Goal: Find specific page/section: Find specific page/section

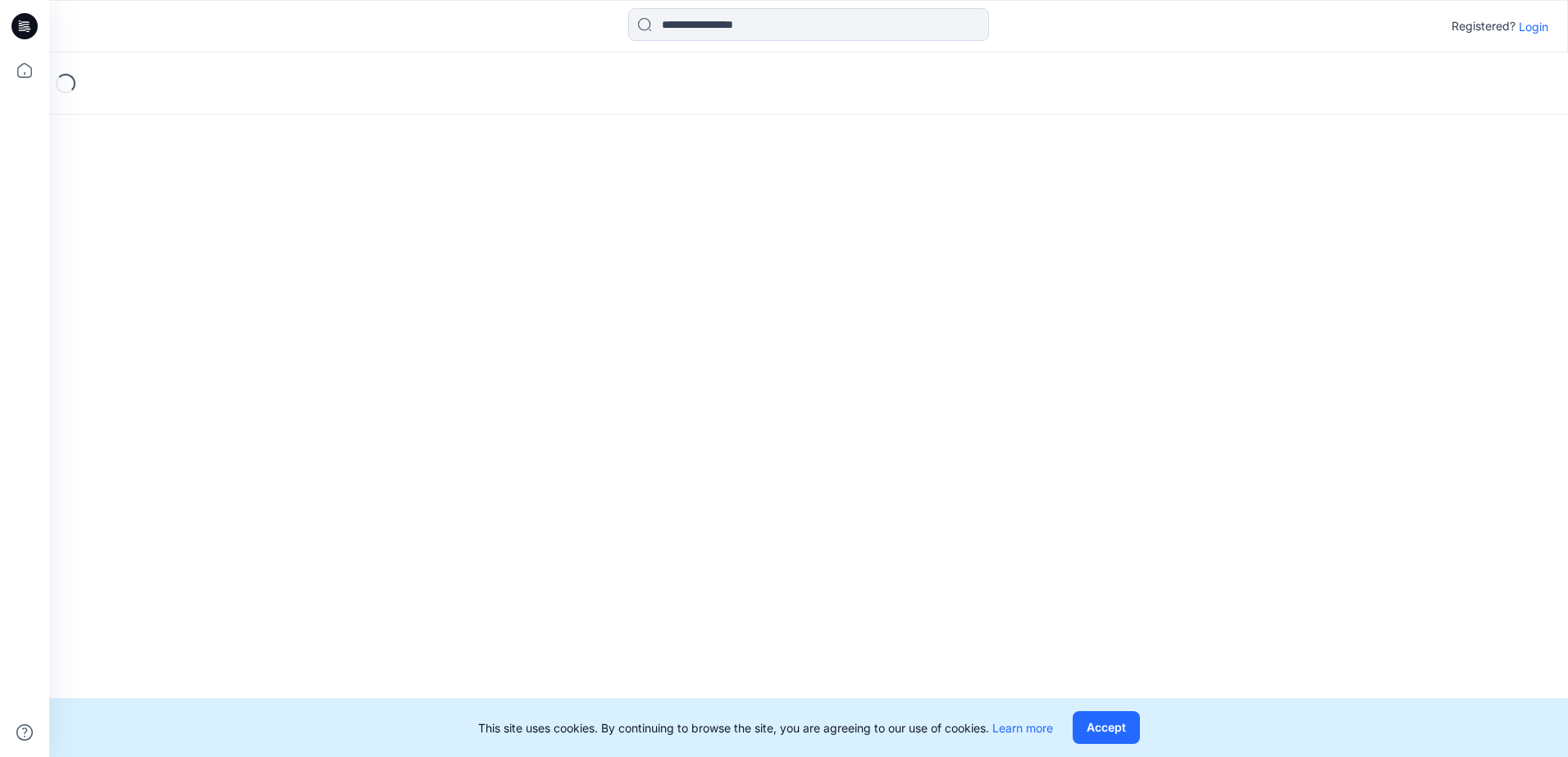
click at [23, 20] on icon at bounding box center [24, 26] width 26 height 26
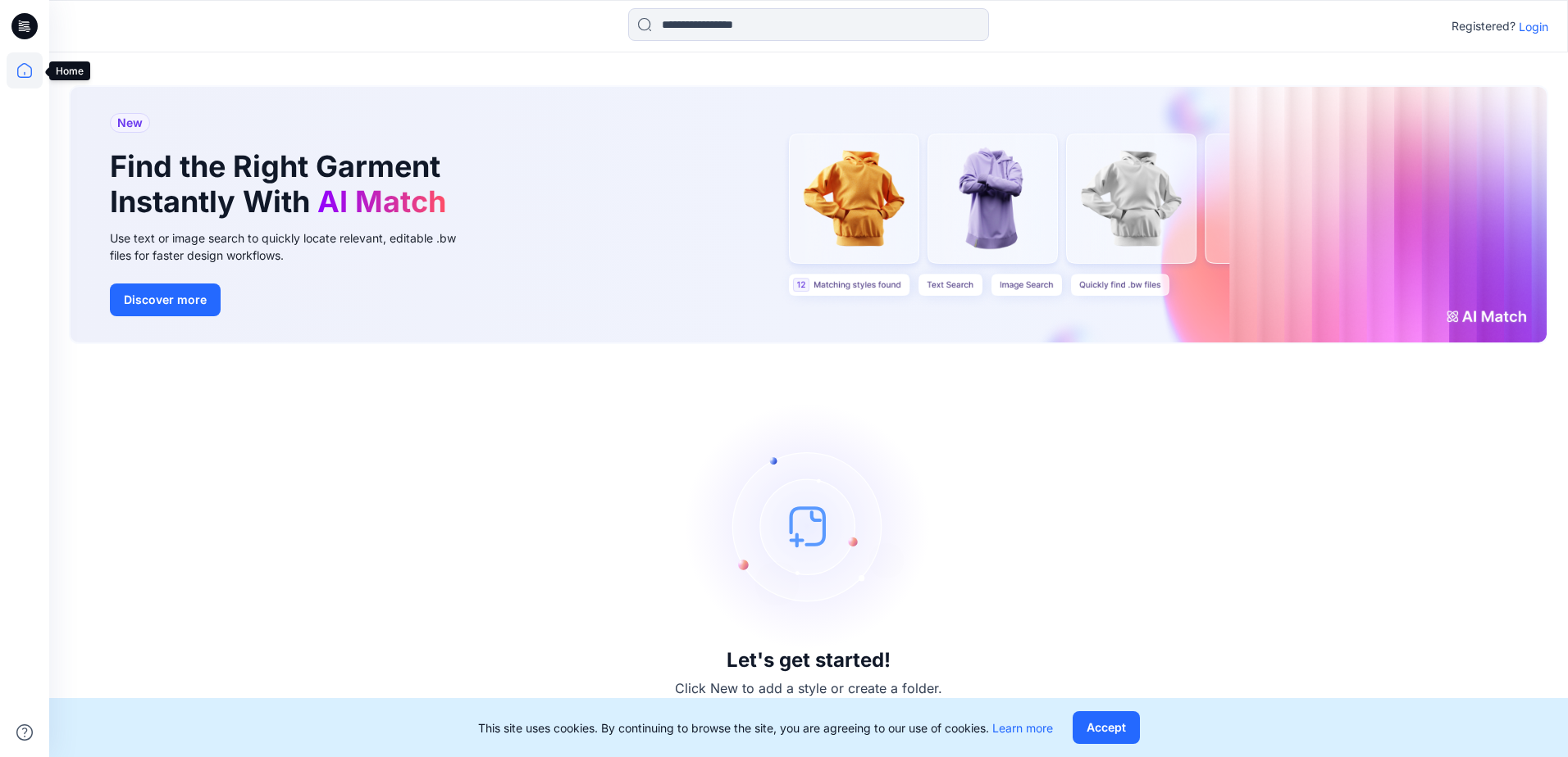
click at [24, 74] on icon at bounding box center [24, 71] width 36 height 36
click at [29, 72] on icon at bounding box center [24, 71] width 36 height 36
click at [1537, 32] on p "Login" at bounding box center [1532, 26] width 29 height 17
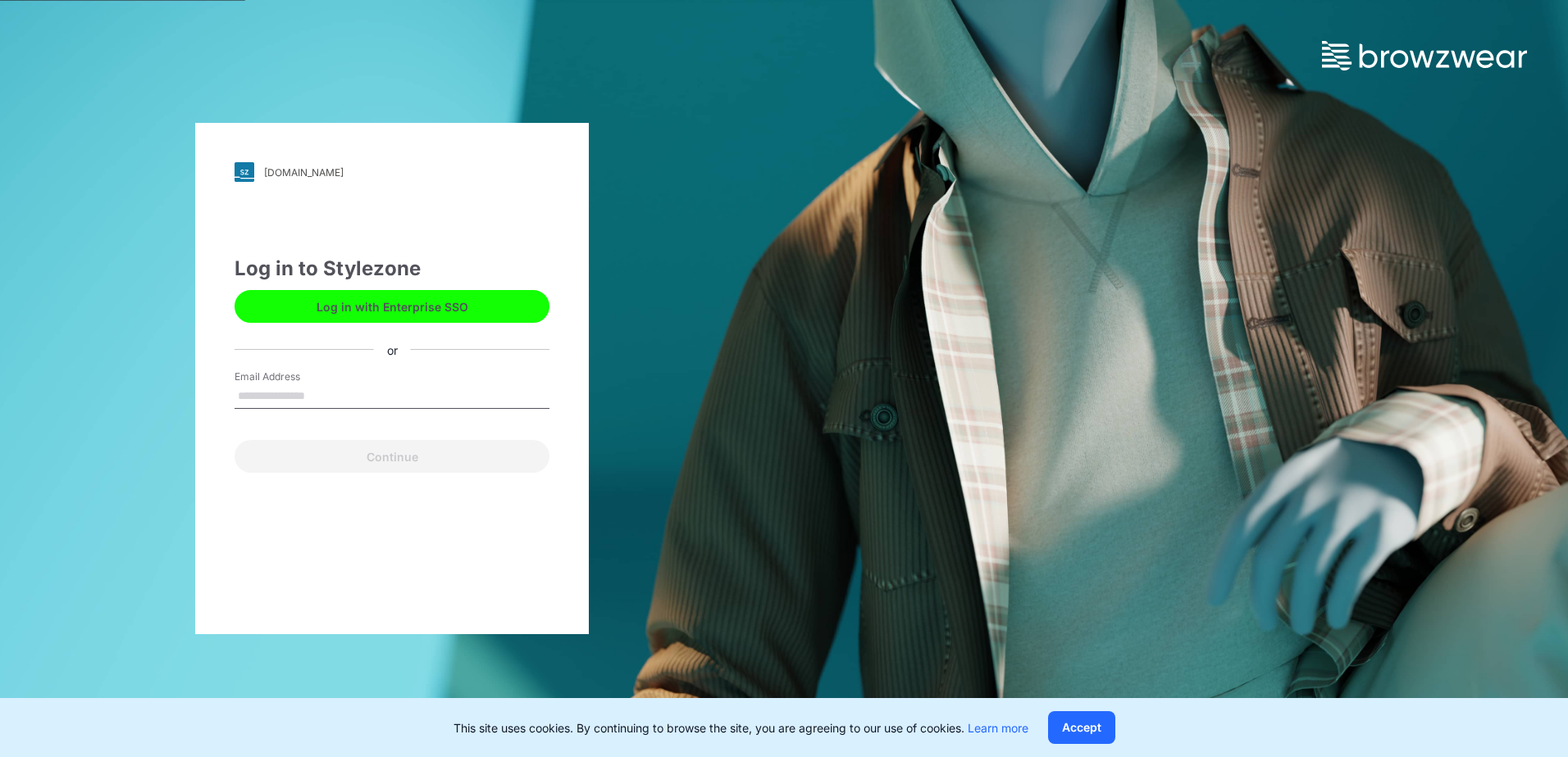
click at [310, 395] on input "Email Address" at bounding box center [392, 396] width 315 height 24
type input "**********"
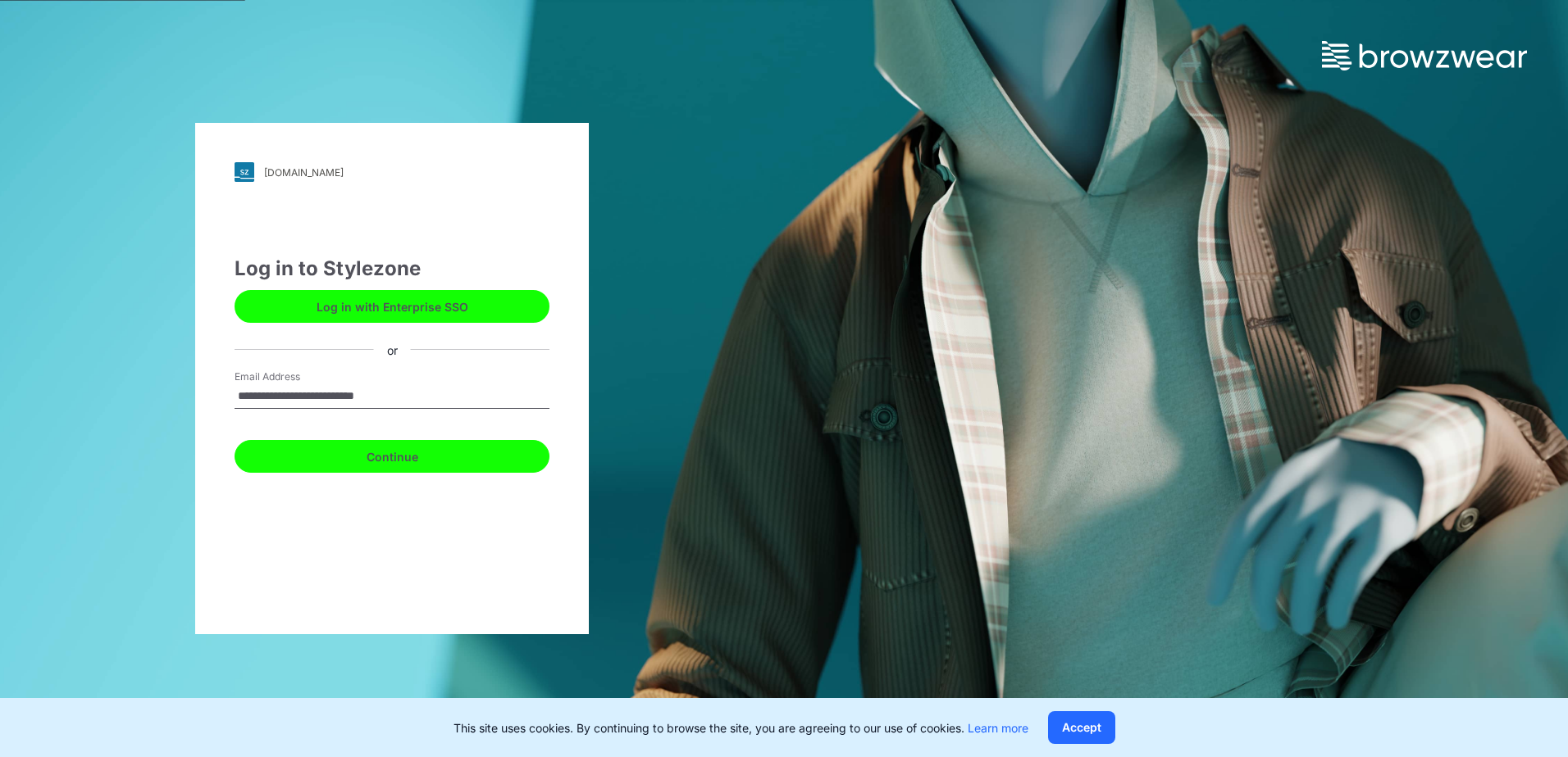
click at [289, 454] on button "Continue" at bounding box center [392, 457] width 315 height 33
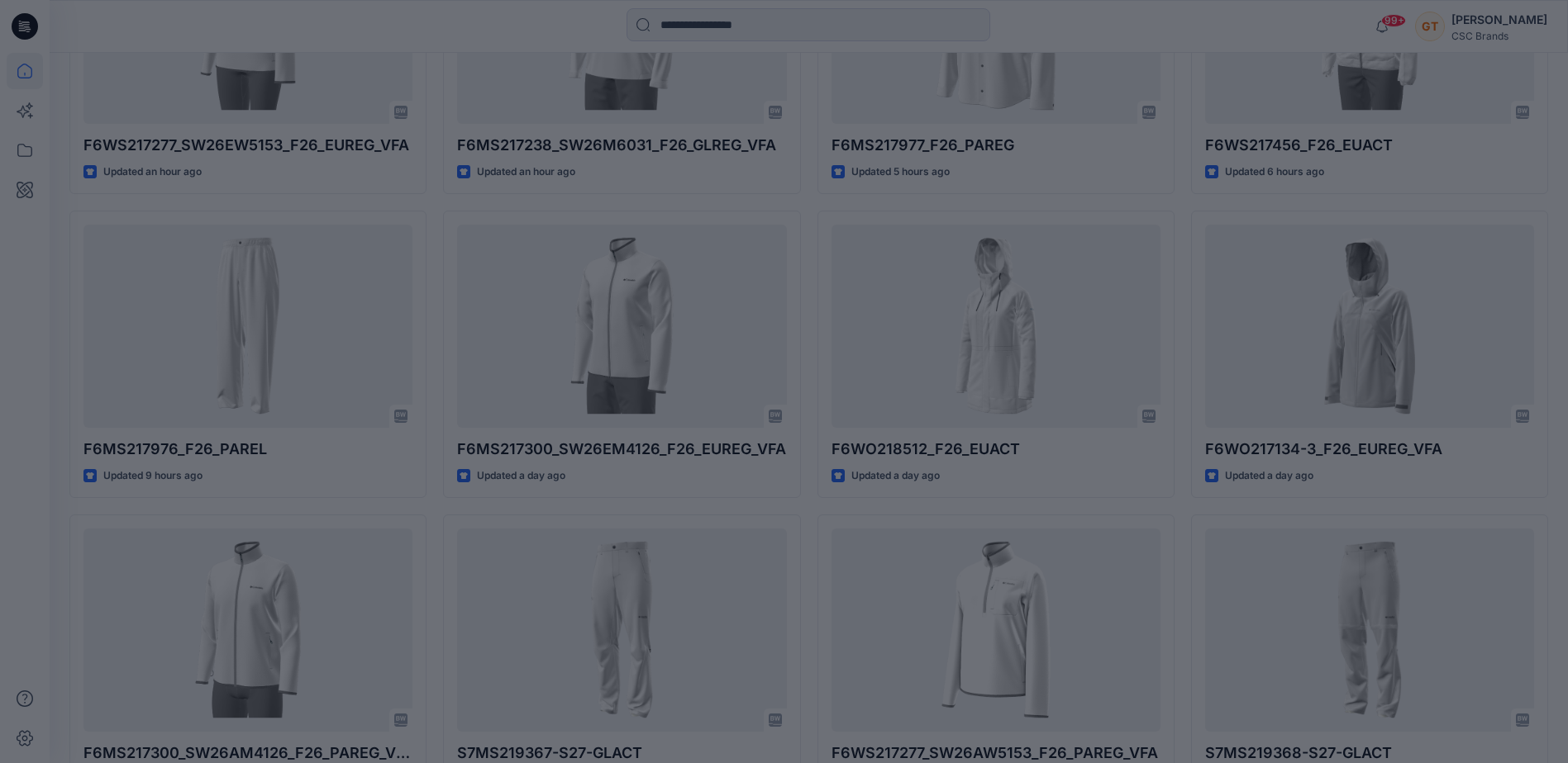
scroll to position [661, 0]
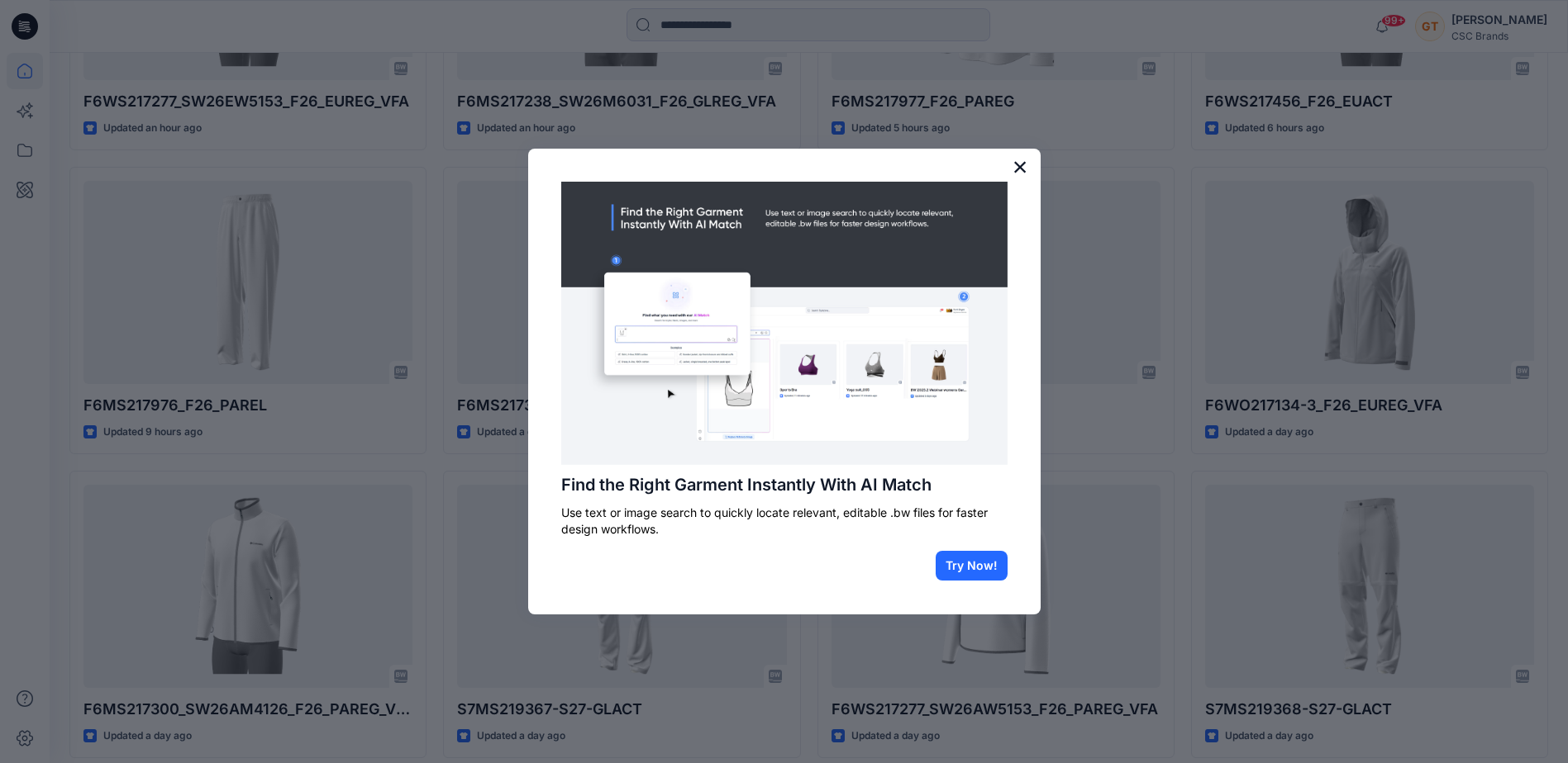
click at [1017, 163] on button "×" at bounding box center [1020, 167] width 16 height 27
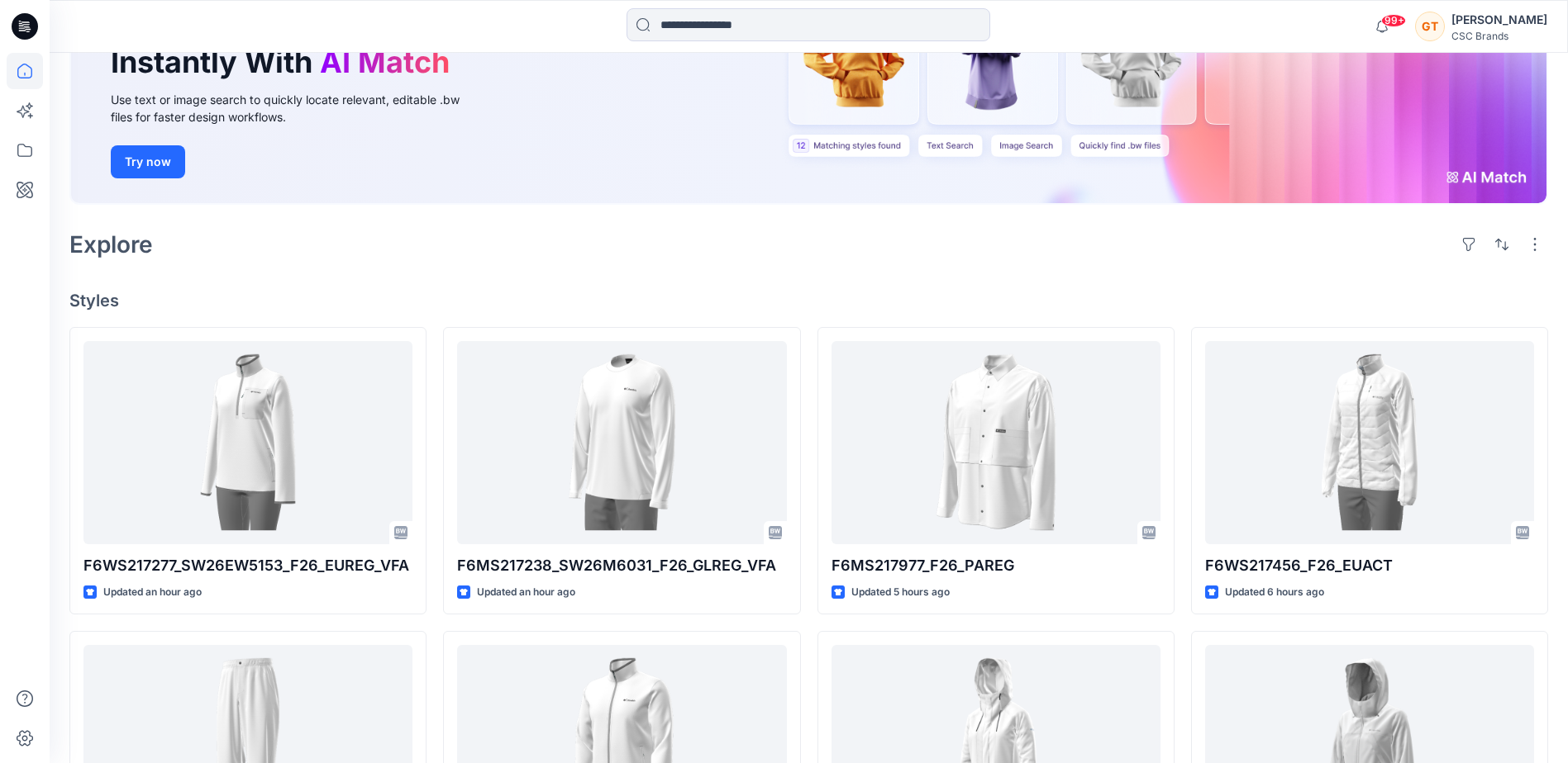
scroll to position [165, 0]
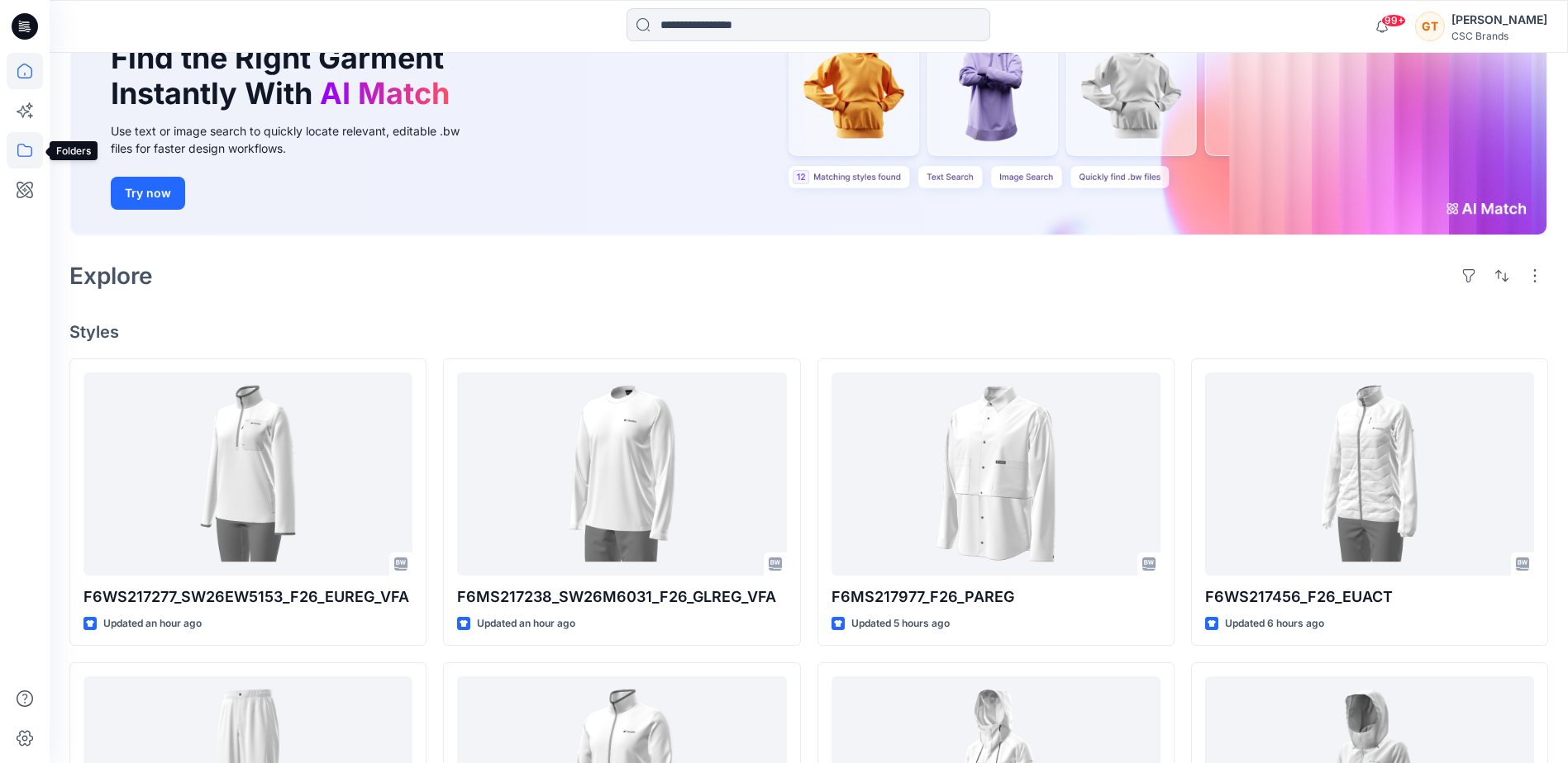
click at [7, 155] on icon at bounding box center [25, 150] width 36 height 36
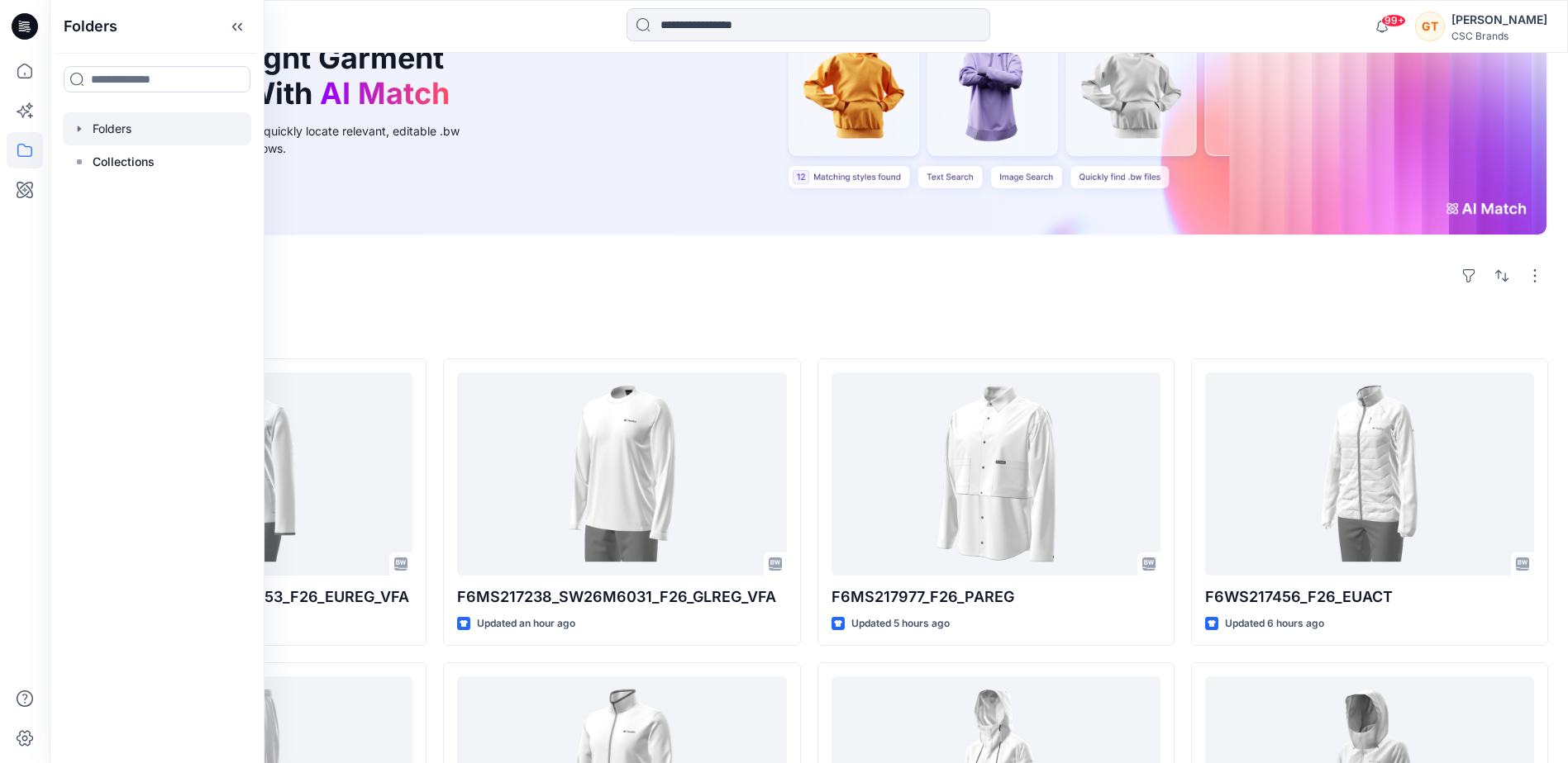
click at [80, 132] on icon "button" at bounding box center [80, 129] width 13 height 13
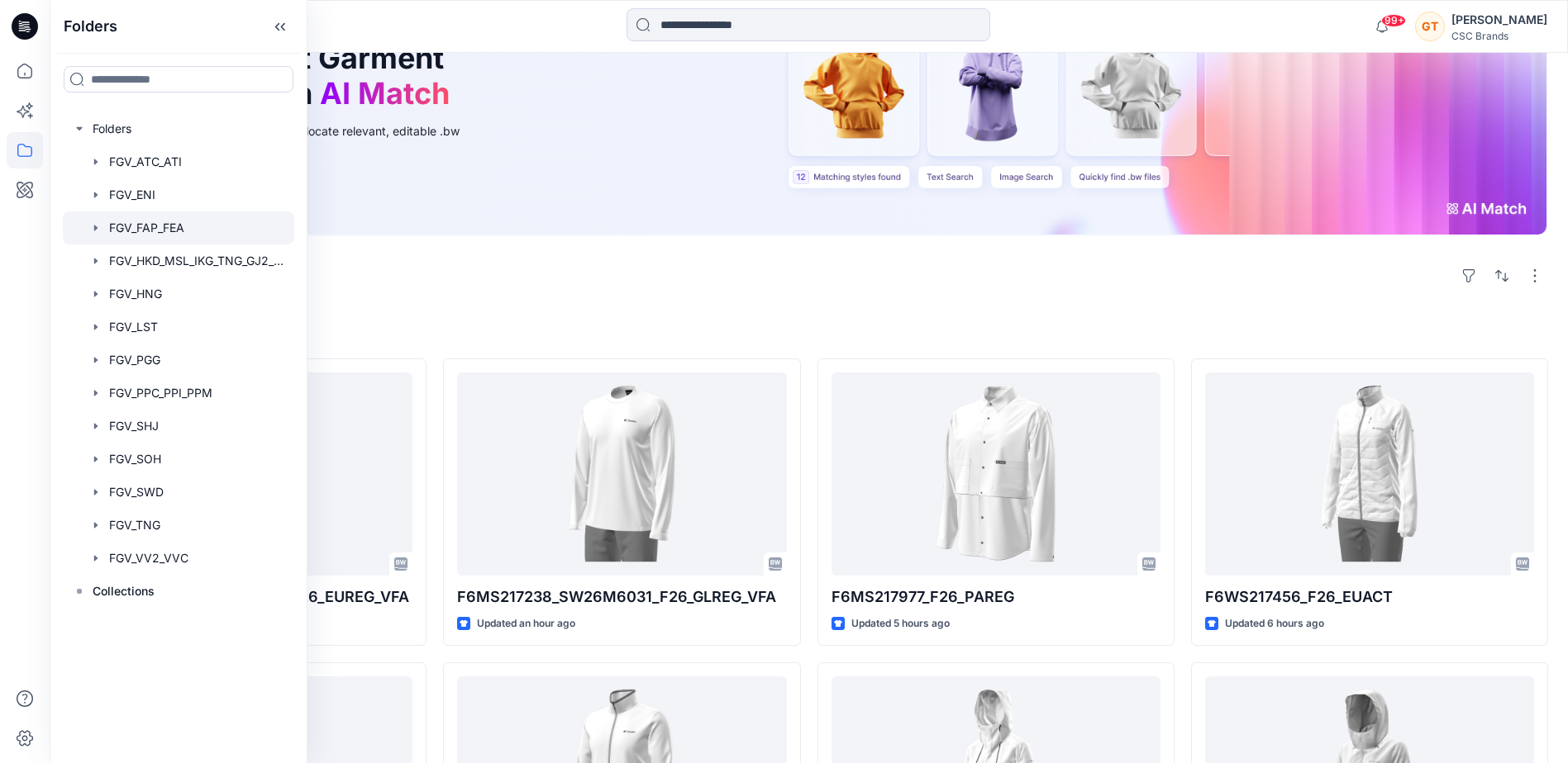
click at [163, 236] on div at bounding box center [178, 228] width 232 height 33
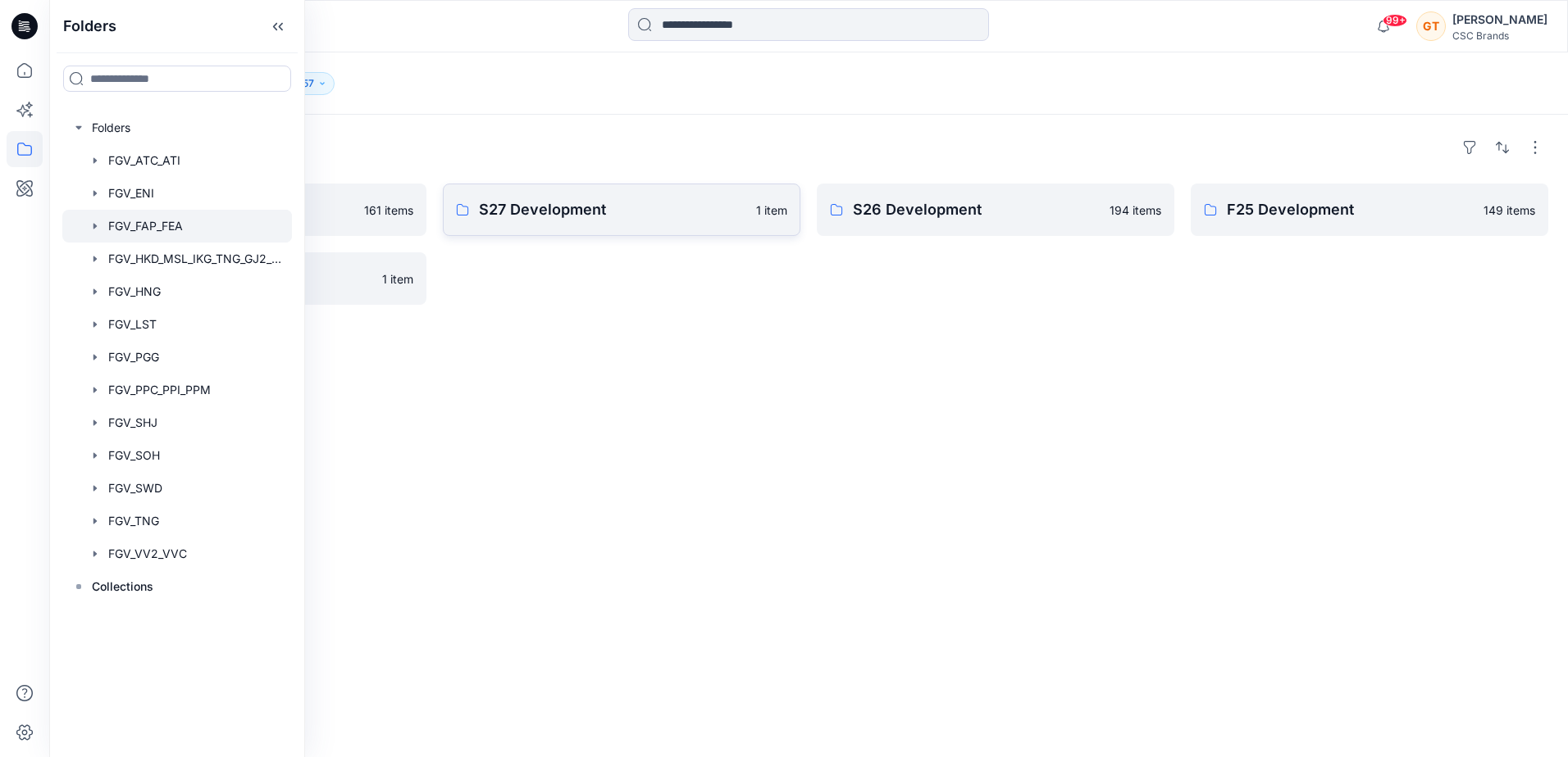
click at [568, 218] on p "S27 Development" at bounding box center [612, 210] width 267 height 23
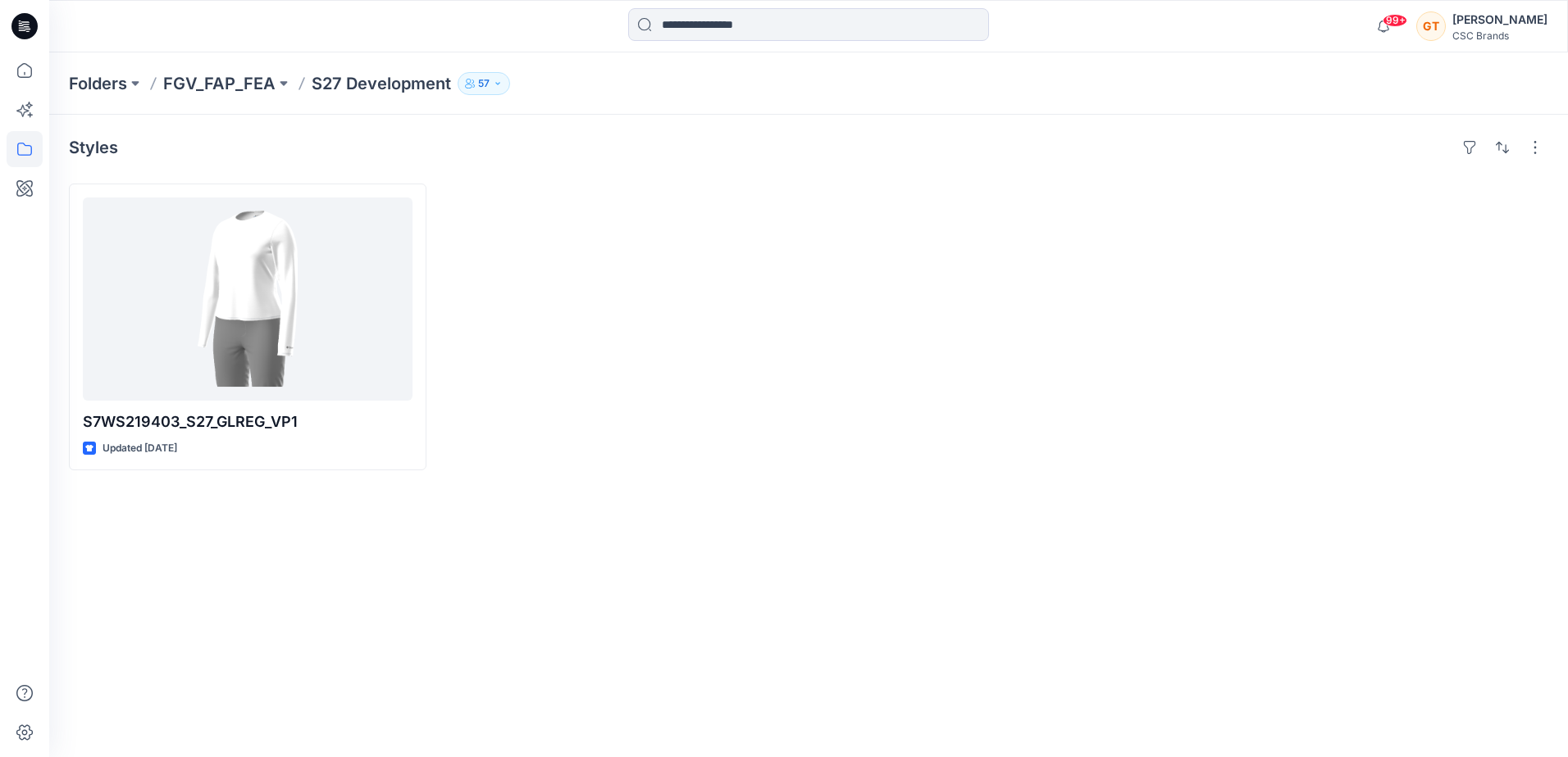
click at [360, 84] on p "S27 Development" at bounding box center [381, 84] width 139 height 23
click at [202, 86] on p "FGV_FAP_FEA" at bounding box center [218, 84] width 112 height 23
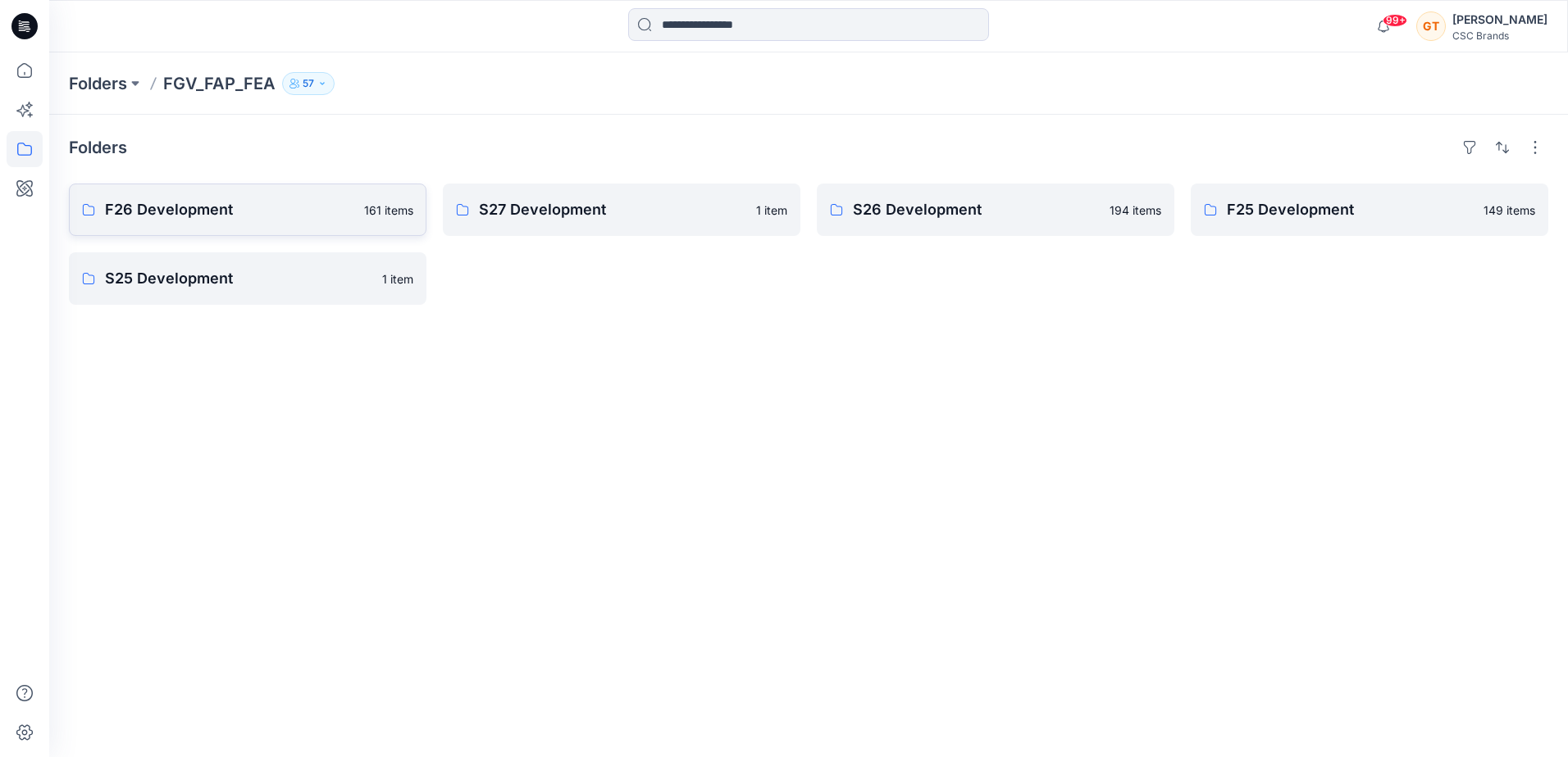
click at [248, 206] on p "F26 Development" at bounding box center [229, 210] width 250 height 23
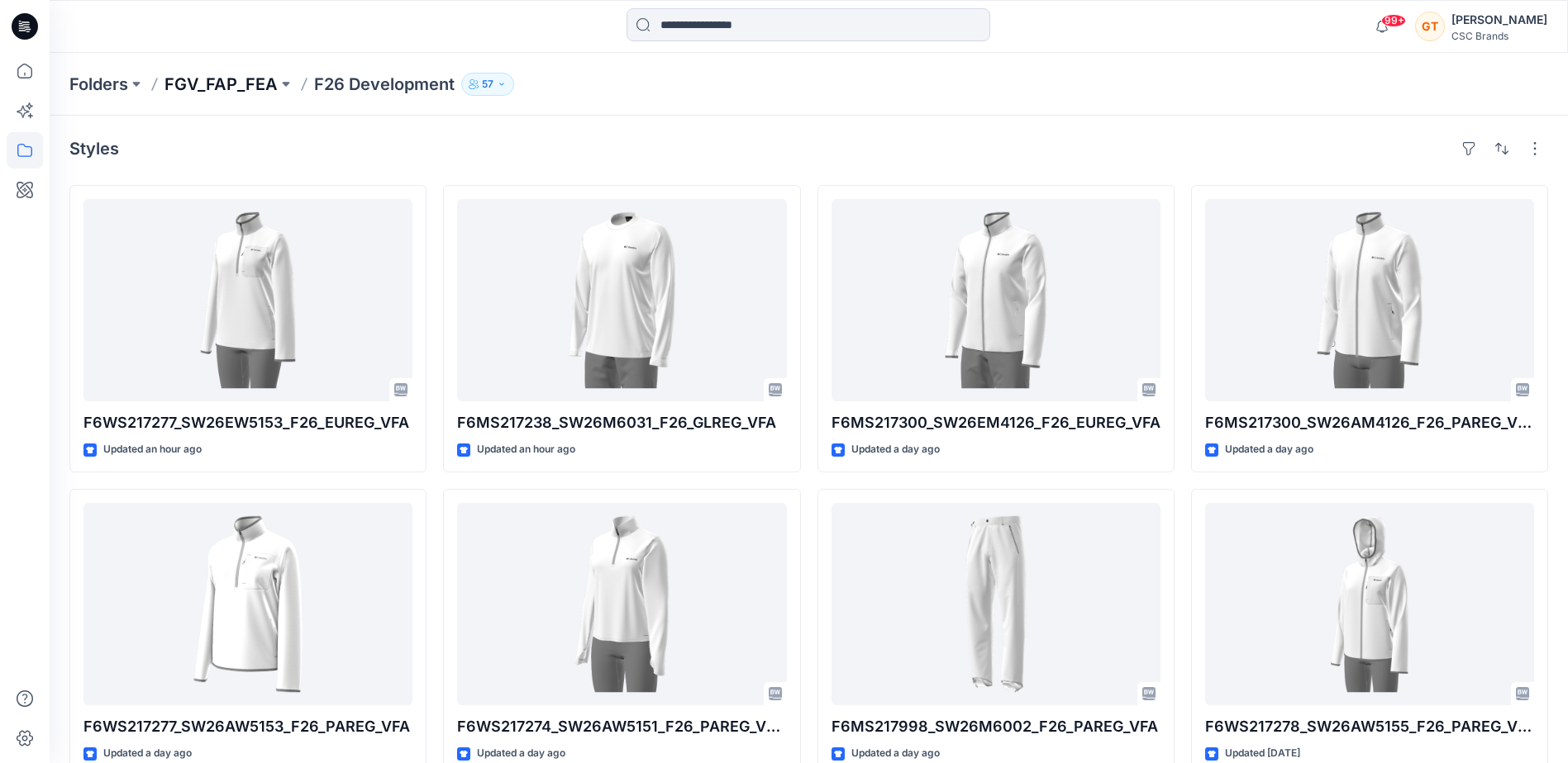
click at [271, 84] on p "FGV_FAP_FEA" at bounding box center [220, 84] width 113 height 23
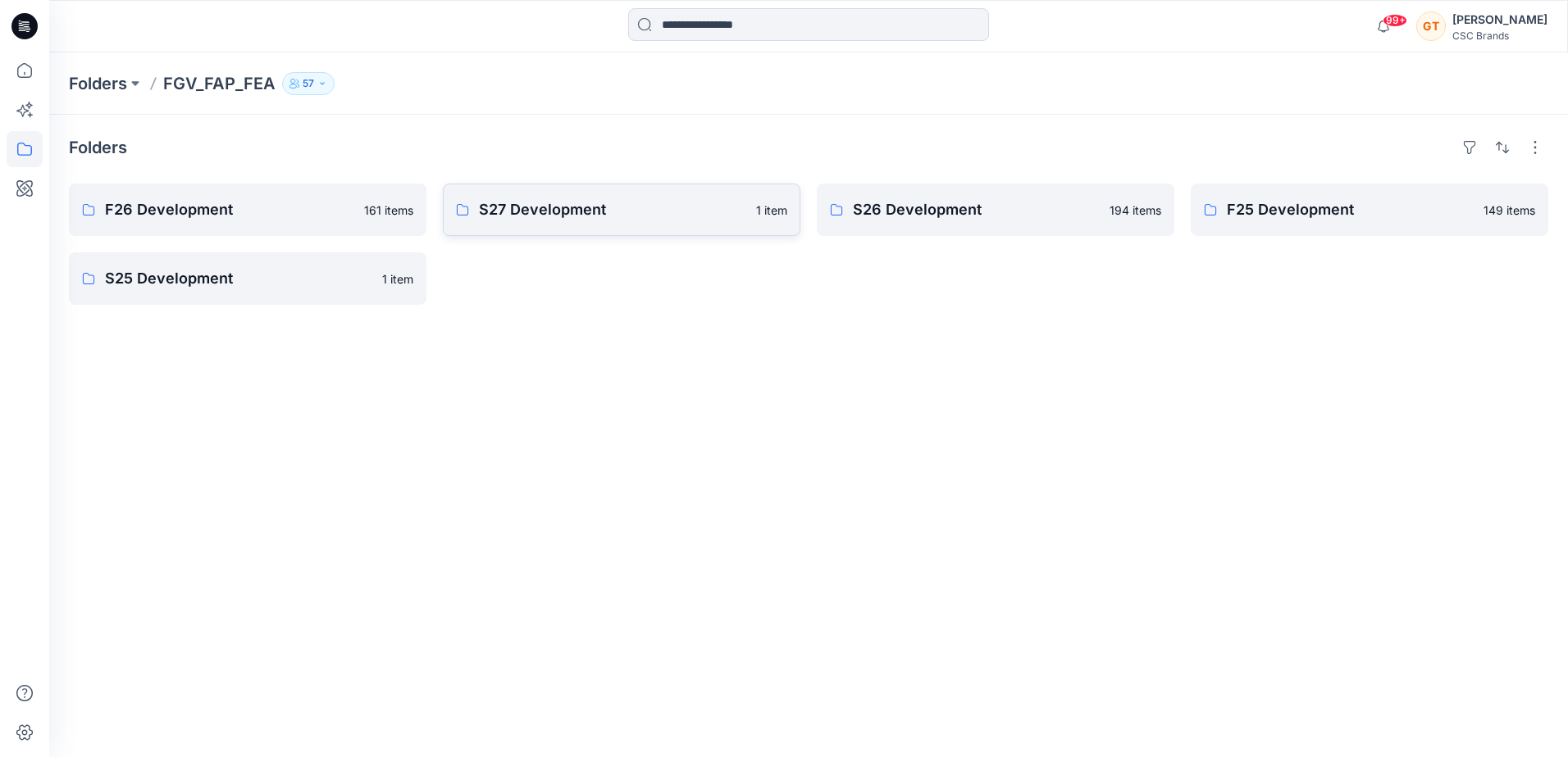
click at [583, 201] on p "S27 Development" at bounding box center [612, 210] width 267 height 23
